Goal: Task Accomplishment & Management: Complete application form

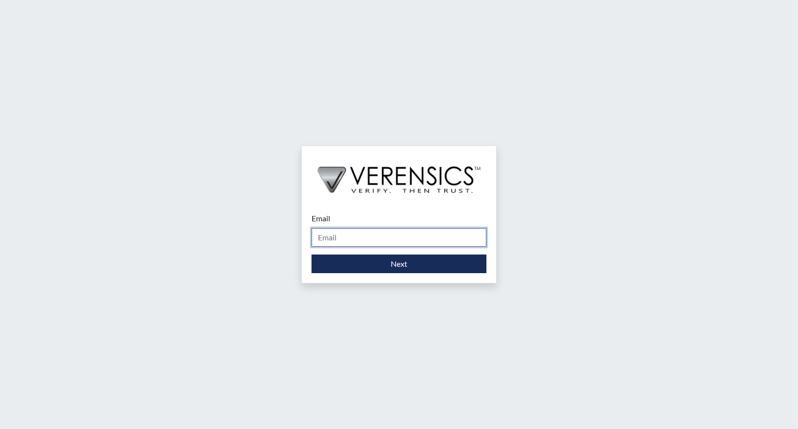
click at [357, 241] on input "Email" at bounding box center [399, 237] width 175 height 19
type input "[PERSON_NAME][EMAIL_ADDRESS][PERSON_NAME][DOMAIN_NAME]"
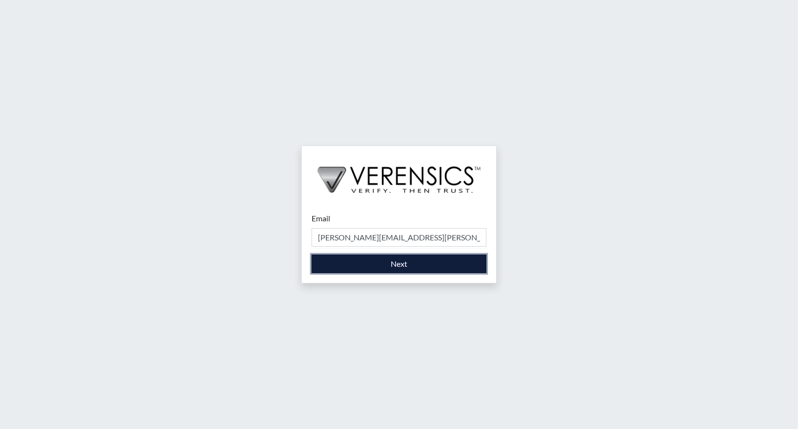
click at [373, 267] on button "Next" at bounding box center [399, 263] width 175 height 19
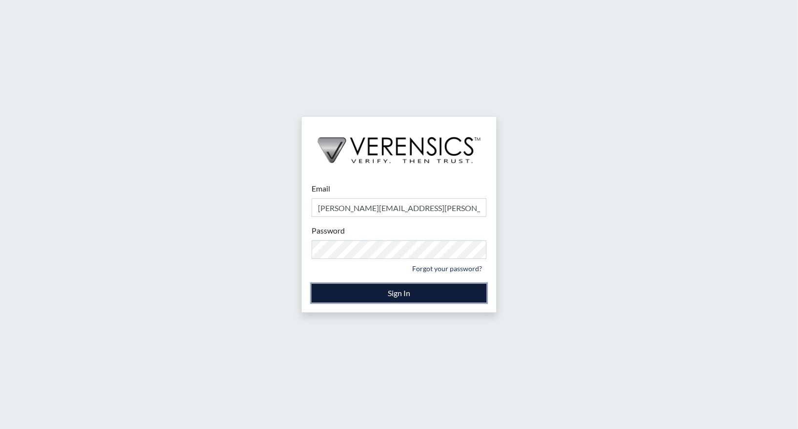
click at [371, 296] on button "Sign In" at bounding box center [399, 293] width 175 height 19
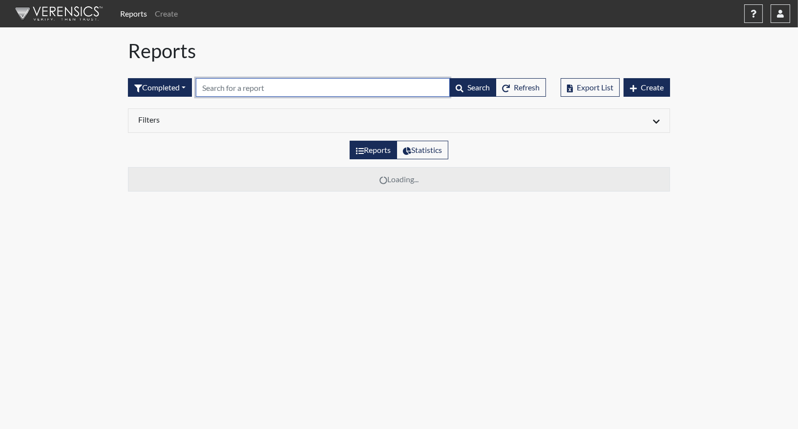
click at [327, 87] on input "text" at bounding box center [323, 87] width 254 height 19
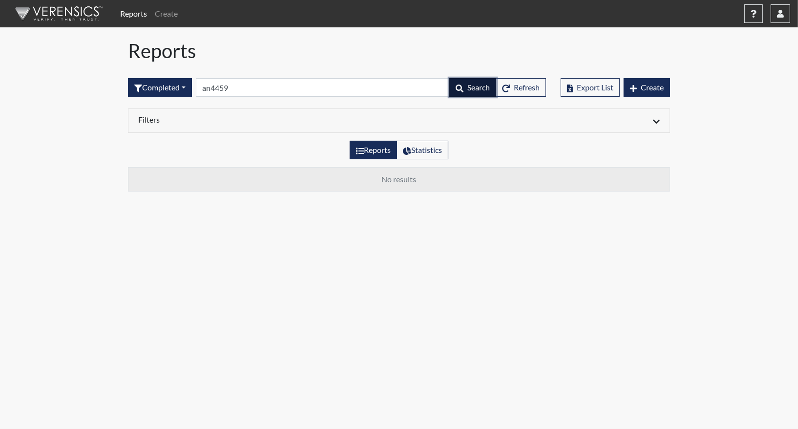
click at [482, 90] on span "Search" at bounding box center [478, 87] width 22 height 9
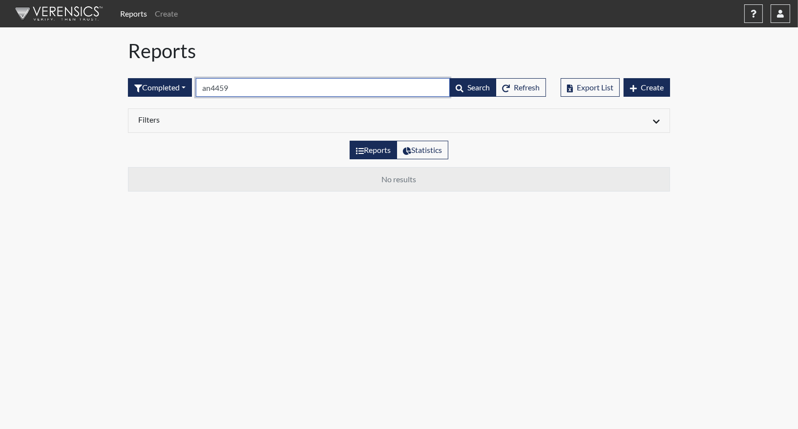
click at [247, 90] on input "an4459" at bounding box center [323, 87] width 254 height 19
type input "a"
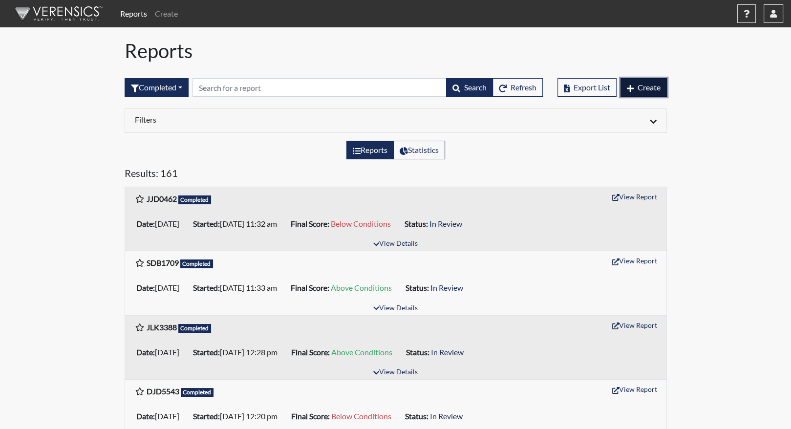
click at [644, 86] on span "Create" at bounding box center [648, 87] width 23 height 9
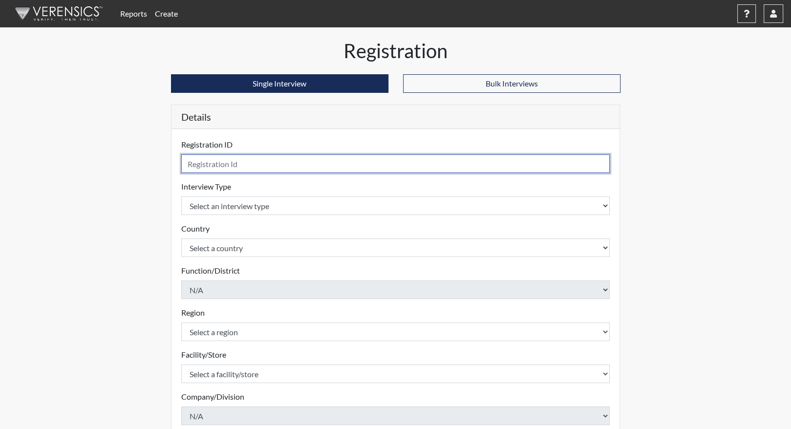
click at [240, 165] on input "text" at bounding box center [395, 163] width 429 height 19
type input "AN4459"
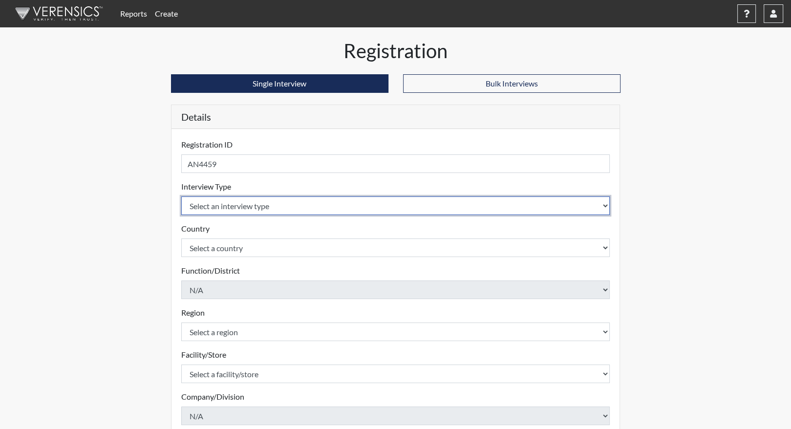
click at [223, 207] on select "Select an interview type Corrections Pre-Employment" at bounding box center [395, 205] width 429 height 19
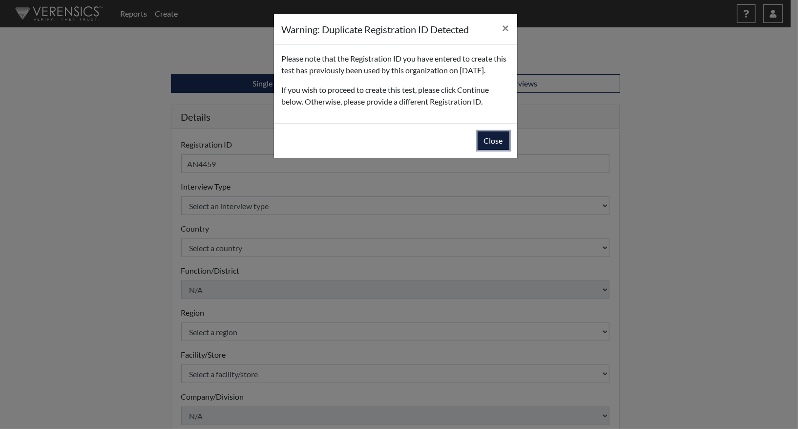
click at [485, 150] on button "Close" at bounding box center [494, 140] width 32 height 19
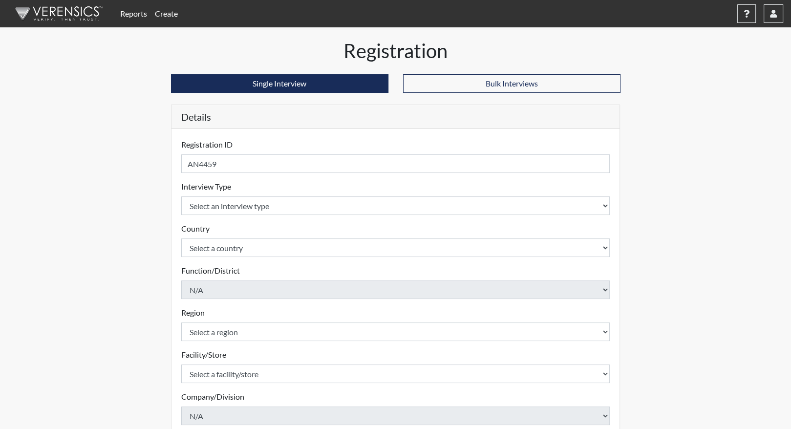
click at [136, 12] on link "Reports" at bounding box center [133, 14] width 35 height 20
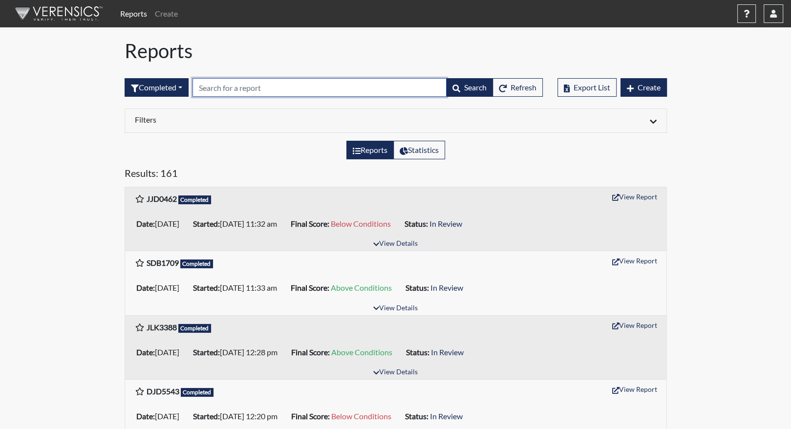
click at [215, 86] on input "text" at bounding box center [319, 87] width 254 height 19
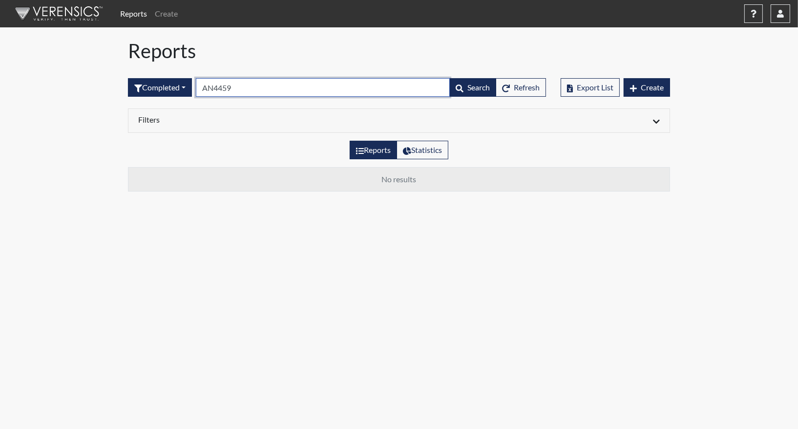
type input "AN4459"
click at [380, 150] on label "Reports" at bounding box center [373, 150] width 47 height 19
click at [362, 150] on input "Reports" at bounding box center [359, 147] width 6 height 6
radio input "true"
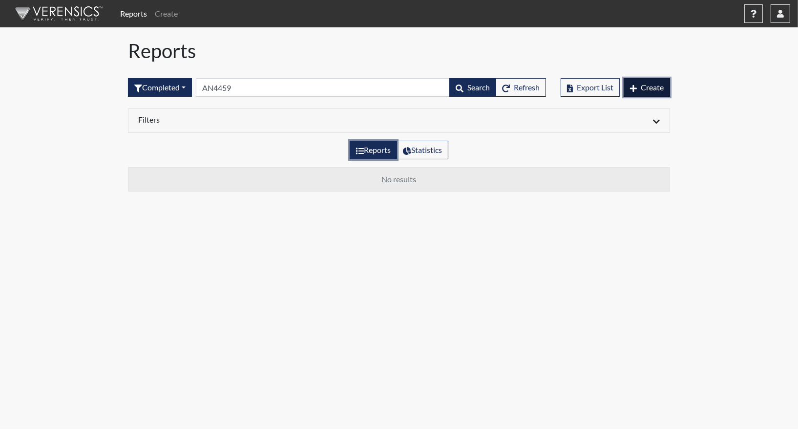
click at [653, 81] on button "Create" at bounding box center [647, 87] width 46 height 19
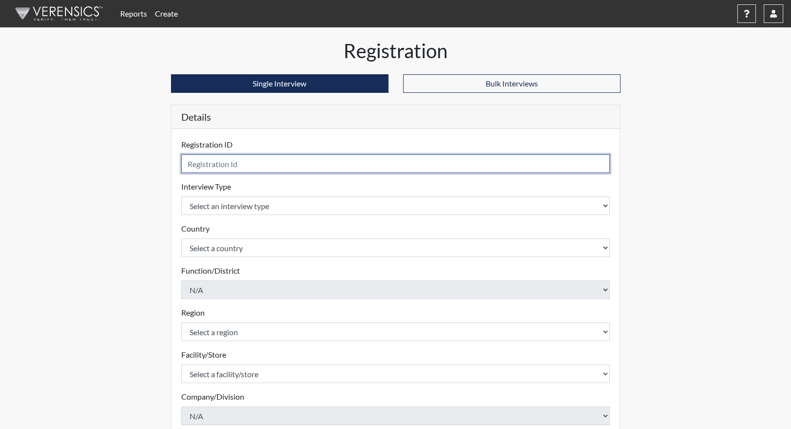
click at [243, 162] on input "text" at bounding box center [395, 163] width 429 height 19
type input "AN4459"
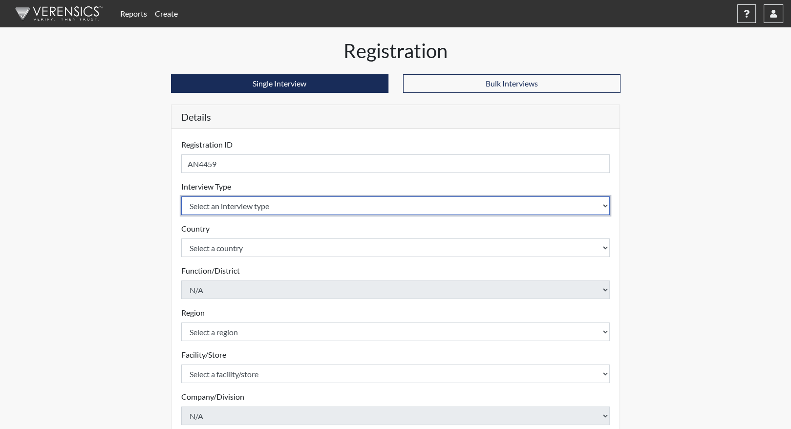
click at [231, 202] on body "Reports Create Help Center × Verensics Best Practices How to successfully use t…" at bounding box center [395, 214] width 791 height 429
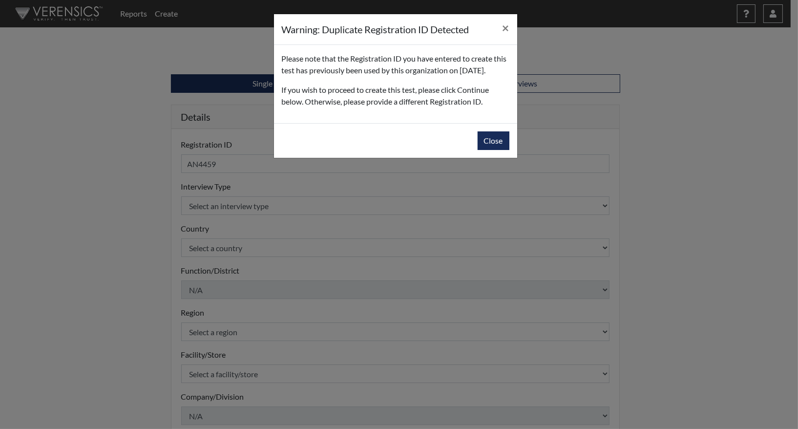
click at [230, 222] on div "Warning: Duplicate Registration ID Detected × Please note that the Registration…" at bounding box center [399, 214] width 798 height 429
click at [492, 149] on button "Close" at bounding box center [494, 140] width 32 height 19
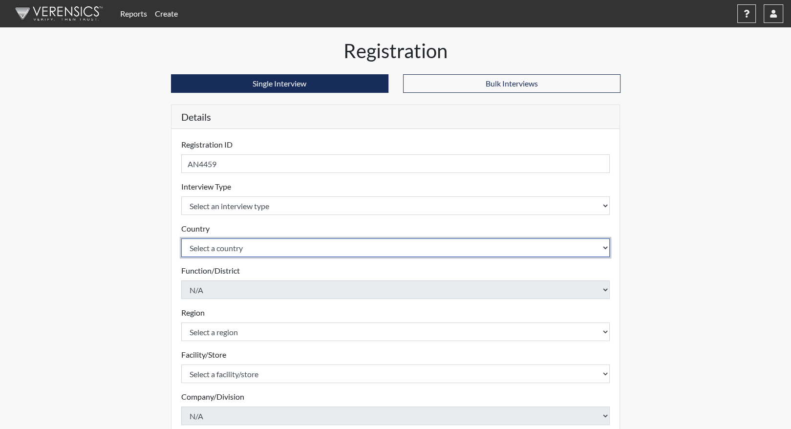
click at [216, 246] on select "Select a country United States Mexico" at bounding box center [395, 247] width 429 height 19
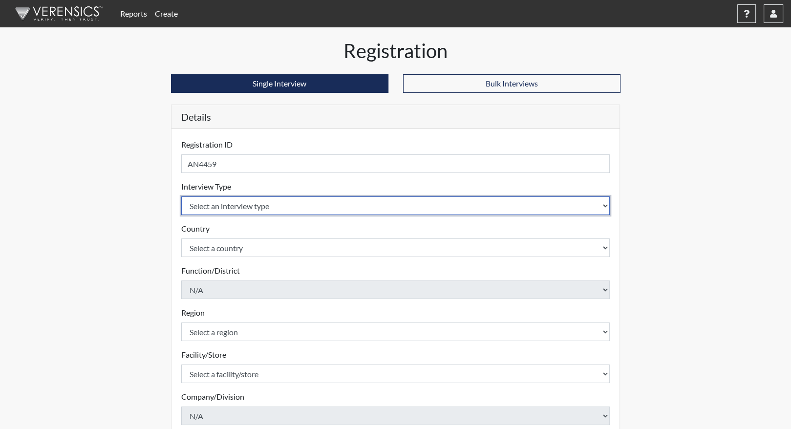
click at [245, 199] on select "Select an interview type Corrections Pre-Employment" at bounding box center [395, 205] width 429 height 19
select select "ff733e93-e1bf-11ea-9c9f-0eff0cf7eb8f"
click at [181, 196] on select "Select an interview type Corrections Pre-Employment" at bounding box center [395, 205] width 429 height 19
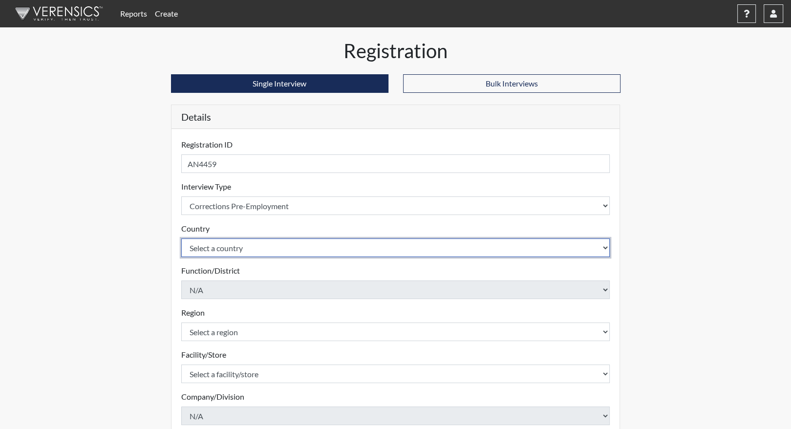
click at [236, 249] on select "Select a country United States Mexico" at bounding box center [395, 247] width 429 height 19
select select "united-states-of-america"
click at [181, 238] on select "Select a country United States Mexico" at bounding box center [395, 247] width 429 height 19
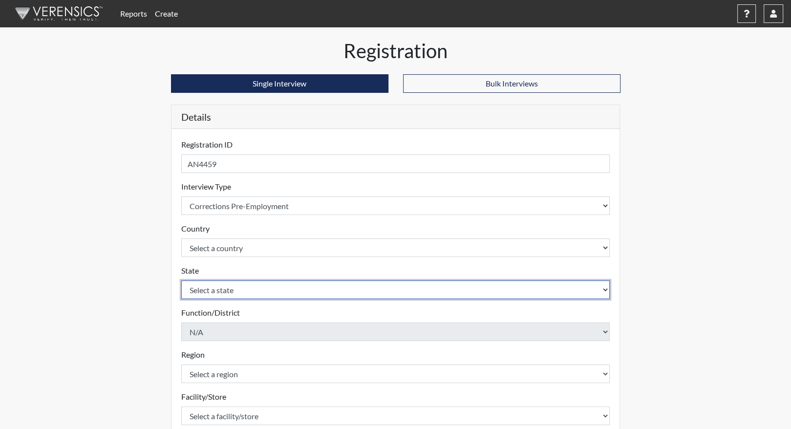
click at [231, 294] on select "Select a state Alabama Alaska Arizona Arkansas California Colorado Connecticut …" at bounding box center [395, 289] width 429 height 19
click at [181, 280] on select "Select a state Alabama Alaska Arizona Arkansas California Colorado Connecticut …" at bounding box center [395, 289] width 429 height 19
click at [218, 285] on select "Select a state Alabama Alaska Arizona Arkansas California Colorado Connecticut …" at bounding box center [395, 289] width 429 height 19
click at [181, 280] on select "Select a state Alabama Alaska Arizona Arkansas California Colorado Connecticut …" at bounding box center [395, 289] width 429 height 19
drag, startPoint x: 226, startPoint y: 287, endPoint x: 224, endPoint y: 280, distance: 7.6
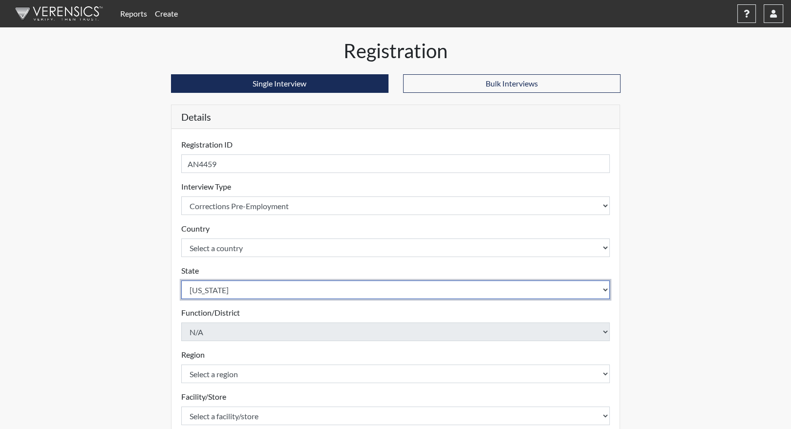
click at [226, 287] on select "Select a state Alabama Alaska Arizona Arkansas California Colorado Connecticut …" at bounding box center [395, 289] width 429 height 19
select select "GA"
click at [181, 280] on select "Select a state Alabama Alaska Arizona Arkansas California Colorado Connecticut …" at bounding box center [395, 289] width 429 height 19
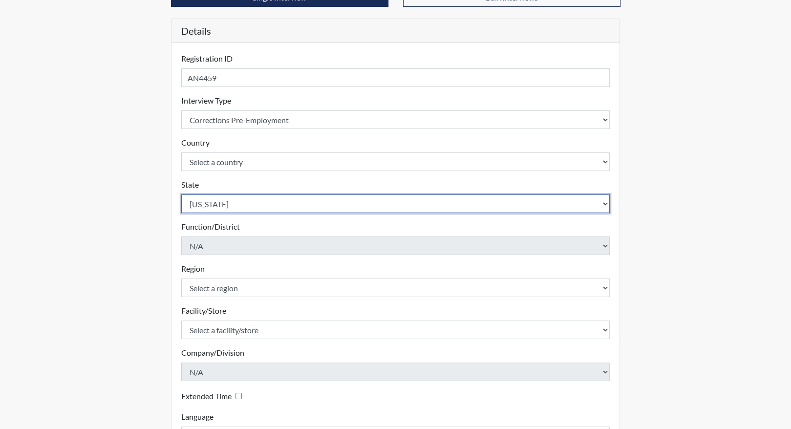
scroll to position [98, 0]
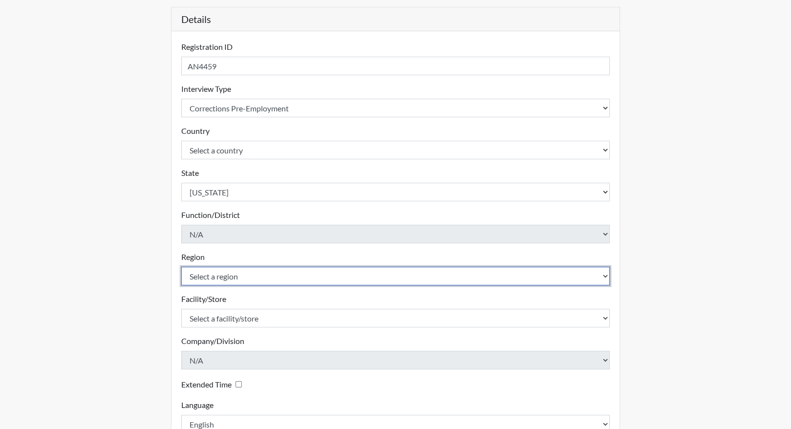
click at [234, 277] on select "Select a region North Region" at bounding box center [395, 276] width 429 height 19
select select "8bdab1f8-09d2-48bf-ae6d-f2dae3084107"
click at [181, 267] on select "Select a region North Region" at bounding box center [395, 276] width 429 height 19
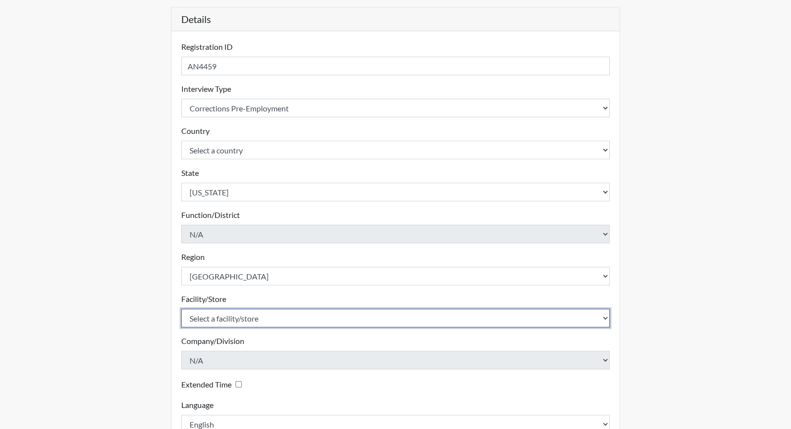
click at [240, 316] on select "Select a facility/store Clayton TC" at bounding box center [395, 318] width 429 height 19
select select "f596a289-534b-4d03-832e-4a8daa59f436"
click at [181, 309] on select "Select a facility/store Clayton TC" at bounding box center [395, 318] width 429 height 19
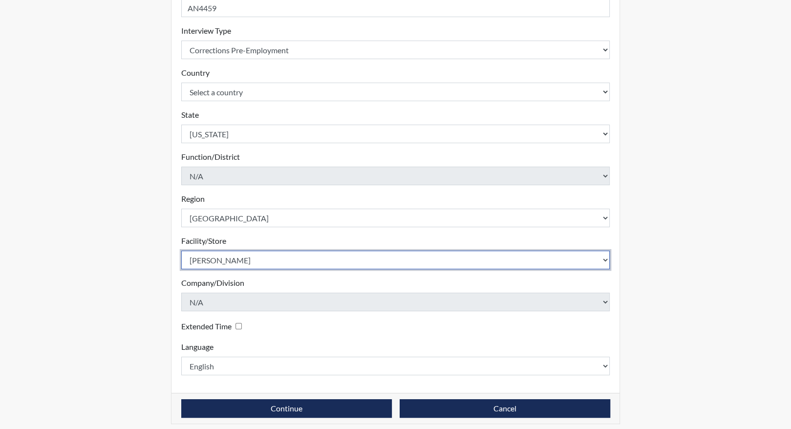
scroll to position [162, 0]
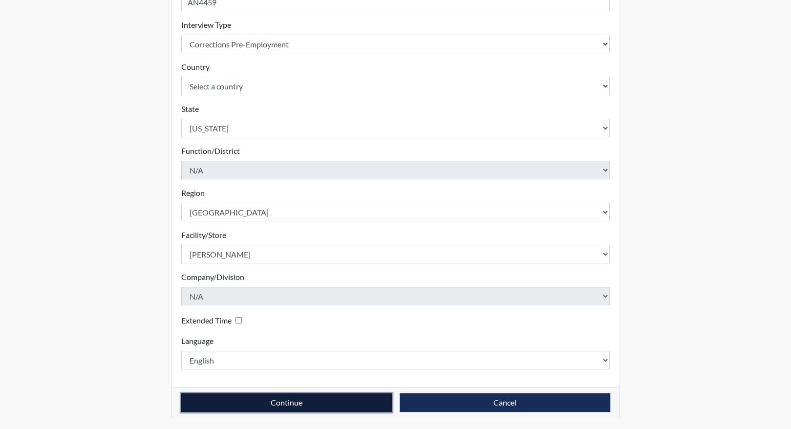
click at [304, 400] on button "Continue" at bounding box center [286, 402] width 210 height 19
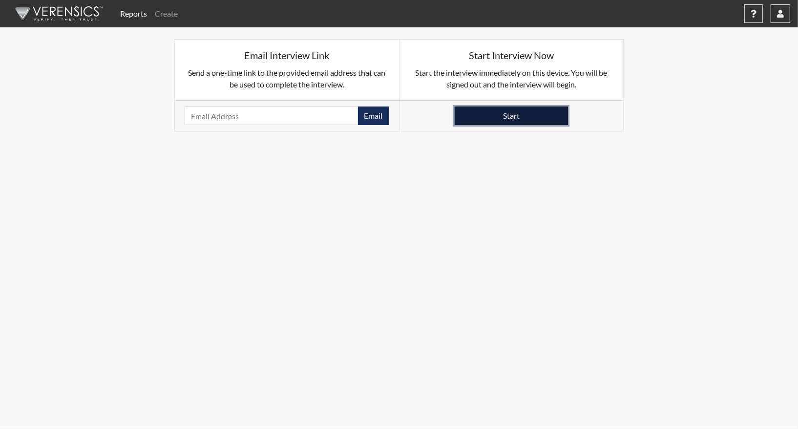
click at [503, 113] on button "Start" at bounding box center [511, 115] width 113 height 19
